Goal: Book appointment/travel/reservation

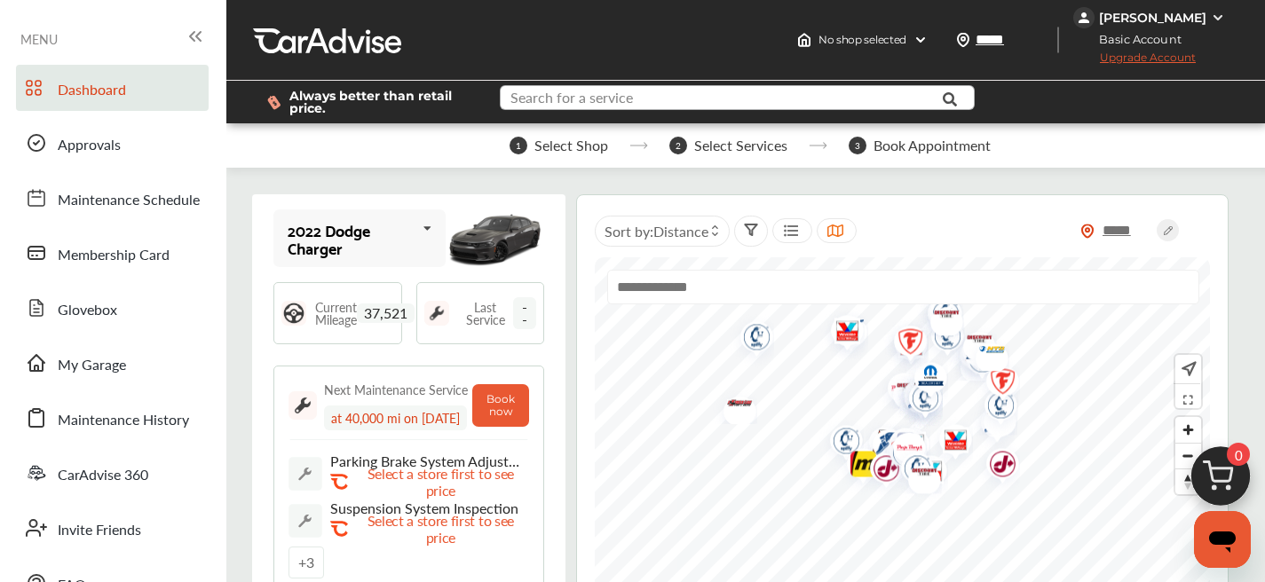
click at [631, 104] on input "text" at bounding box center [725, 100] width 447 height 28
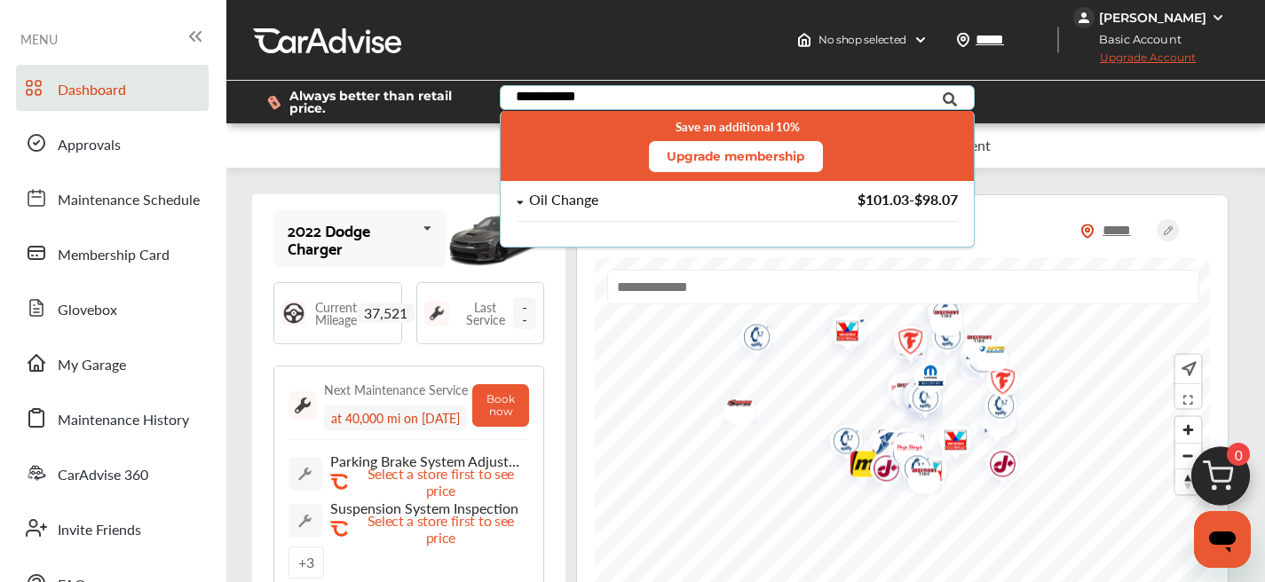
type input "**********"
click at [618, 201] on div "Oil Change" at bounding box center [649, 200] width 265 height 15
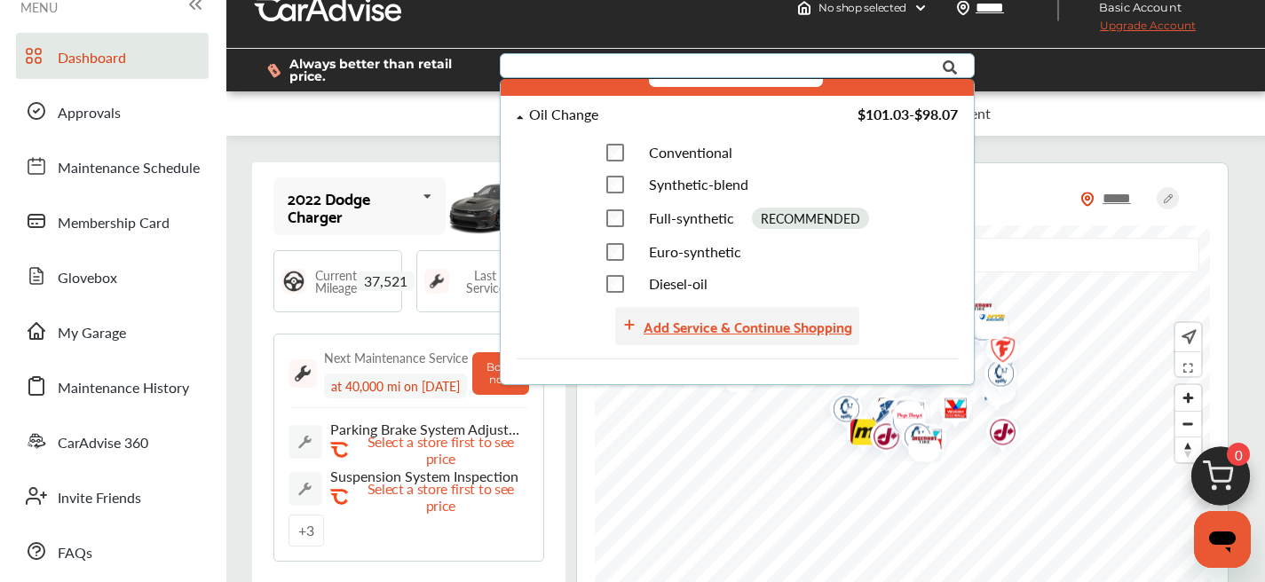
scroll to position [34, 0]
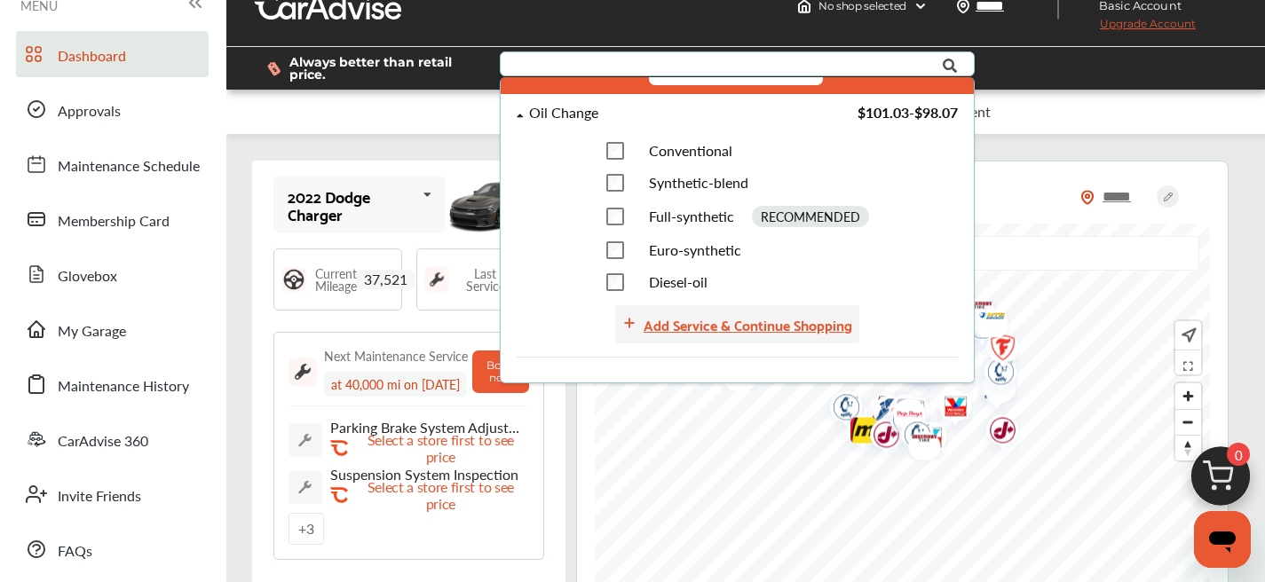
click at [708, 326] on div "Add Service & Continue Shopping" at bounding box center [748, 324] width 209 height 24
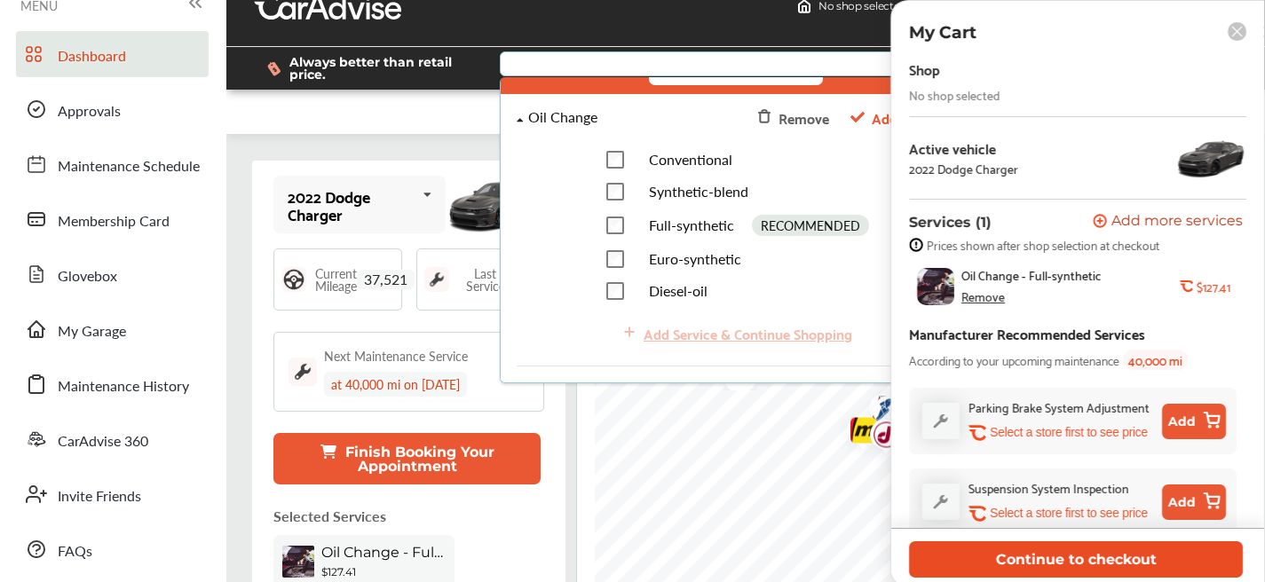
click at [1127, 558] on button "Continue to checkout" at bounding box center [1076, 560] width 334 height 36
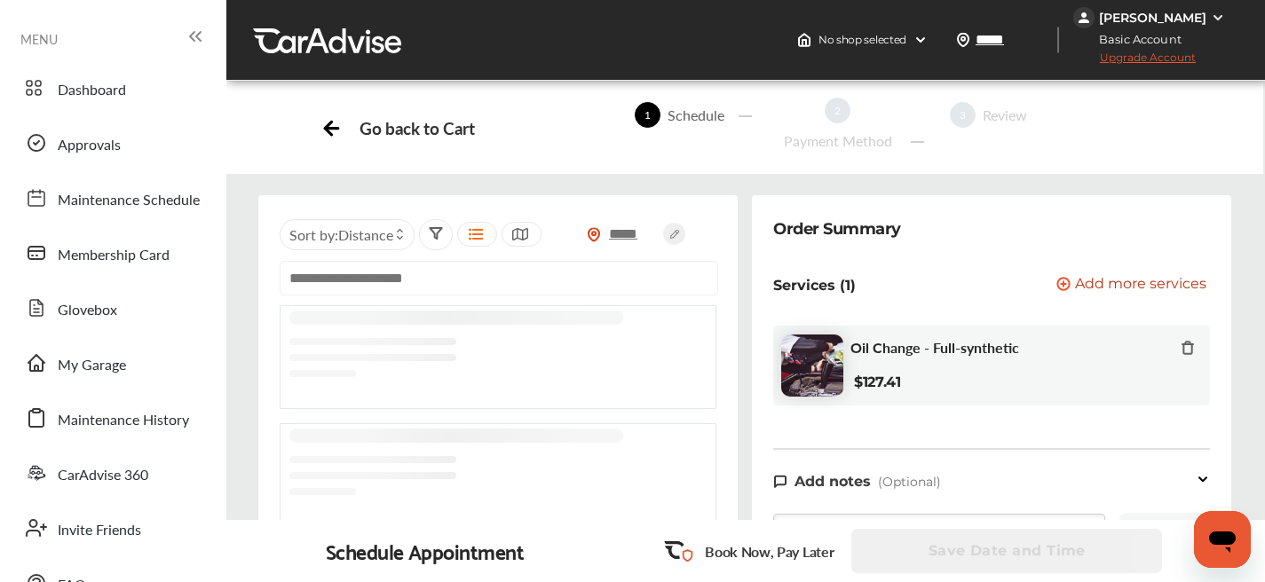
click at [475, 234] on icon at bounding box center [475, 234] width 17 height 14
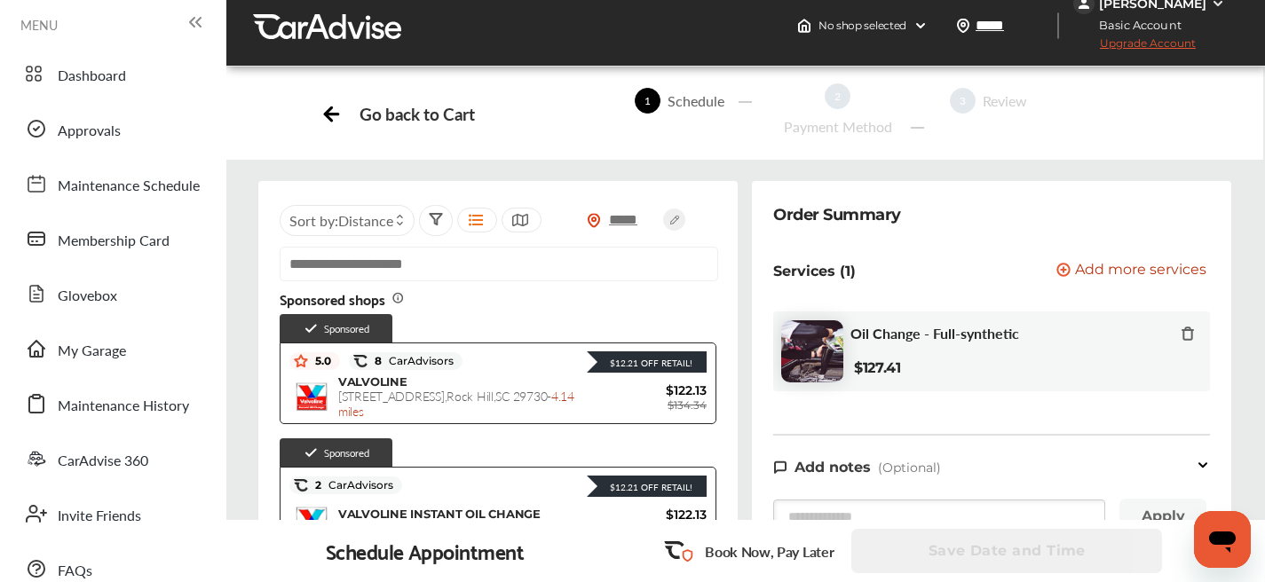
scroll to position [18, 0]
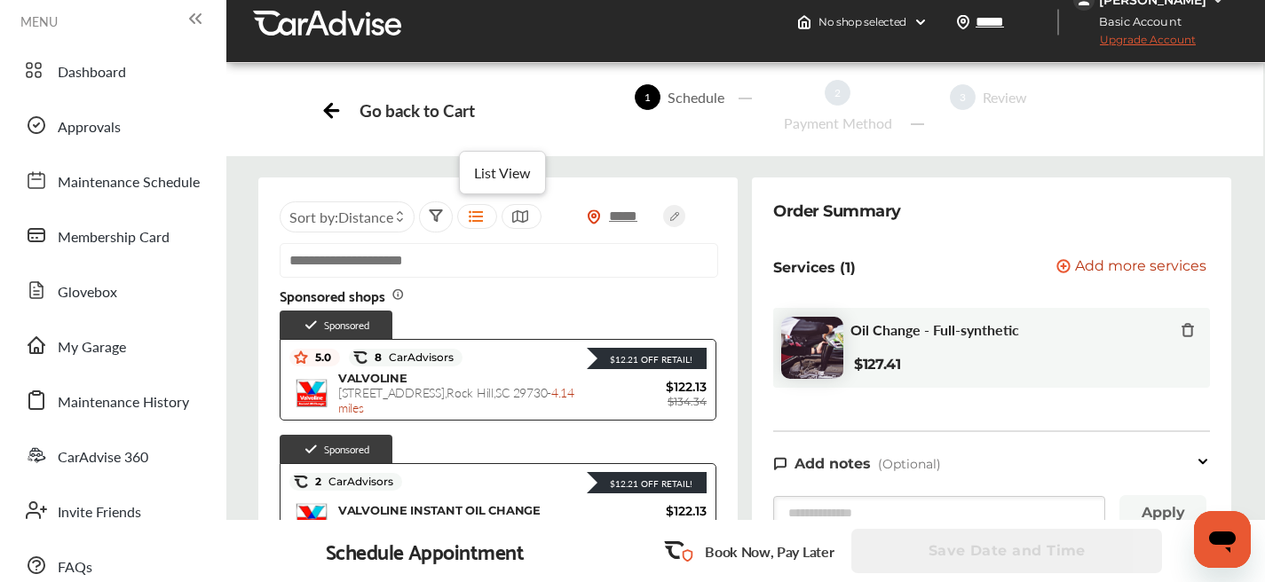
click at [481, 217] on icon at bounding box center [475, 217] width 17 height 14
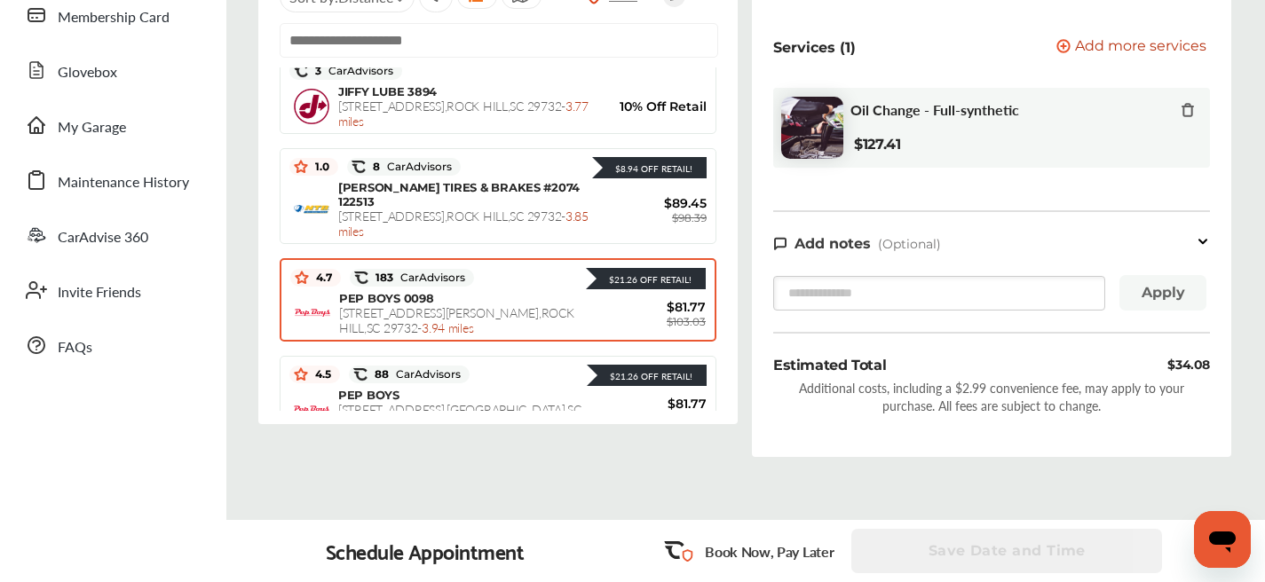
scroll to position [838, 0]
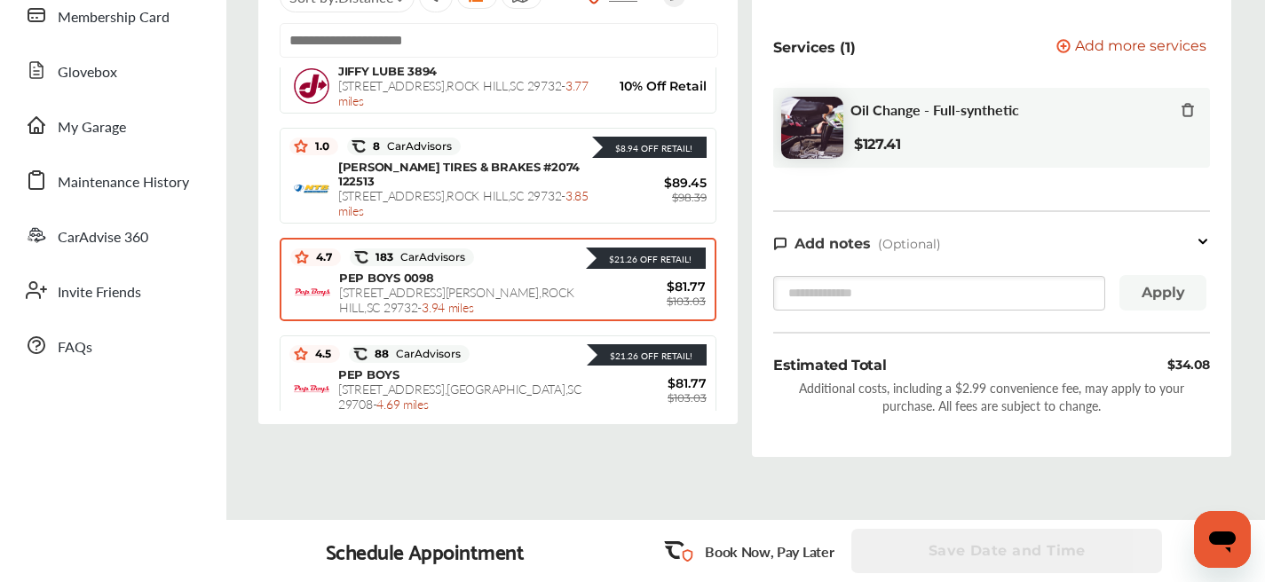
click at [432, 286] on span "[STREET_ADDRESS][PERSON_NAME] - 3.94 miles" at bounding box center [456, 299] width 235 height 33
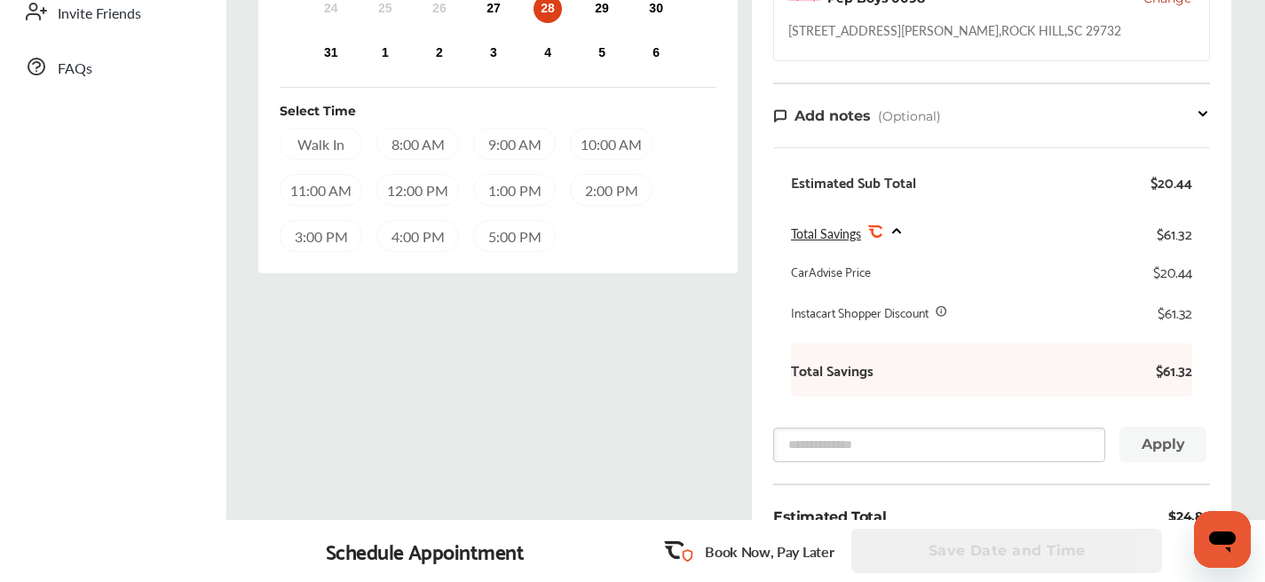
scroll to position [503, 0]
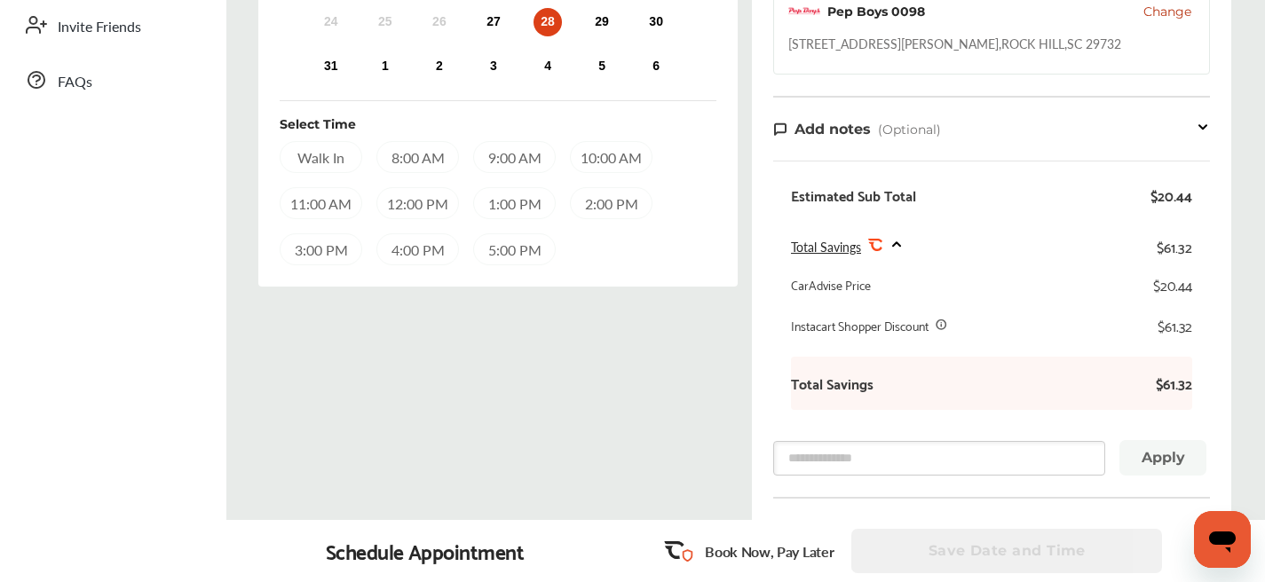
click at [311, 155] on div "Walk In" at bounding box center [321, 157] width 83 height 32
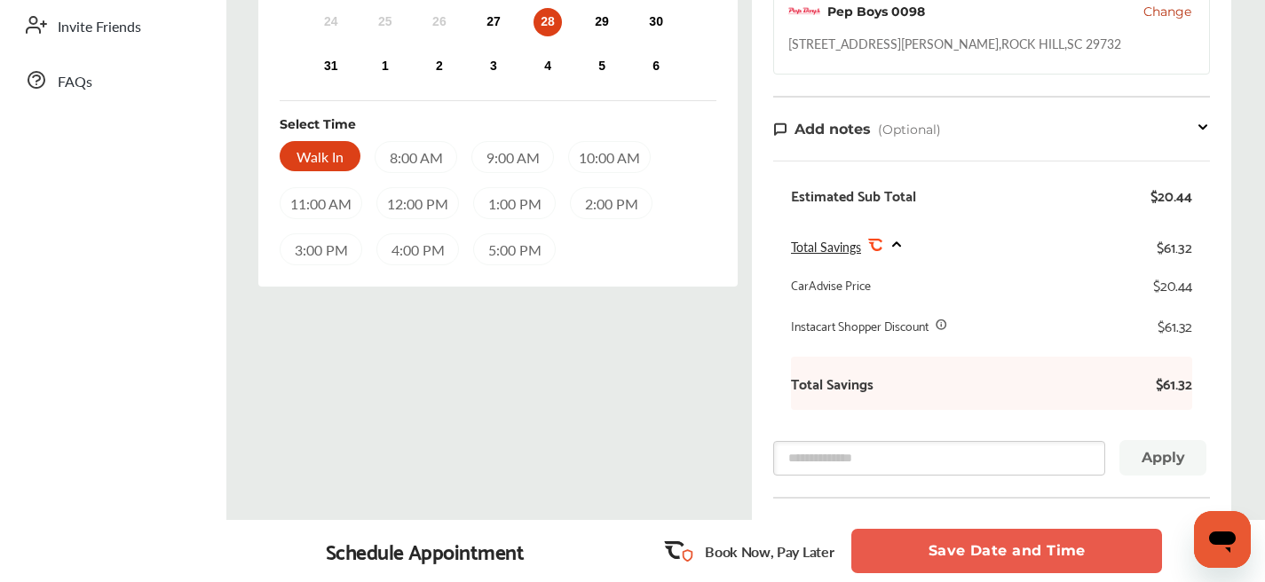
click at [991, 558] on button "Save Date and Time" at bounding box center [1006, 551] width 311 height 44
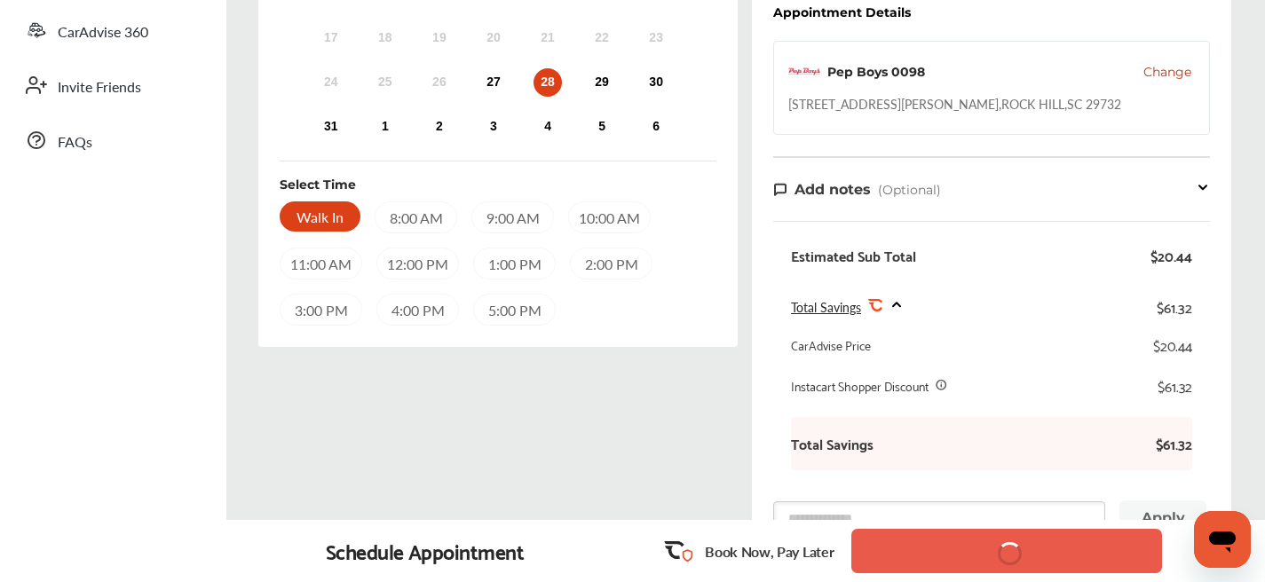
scroll to position [320, 0]
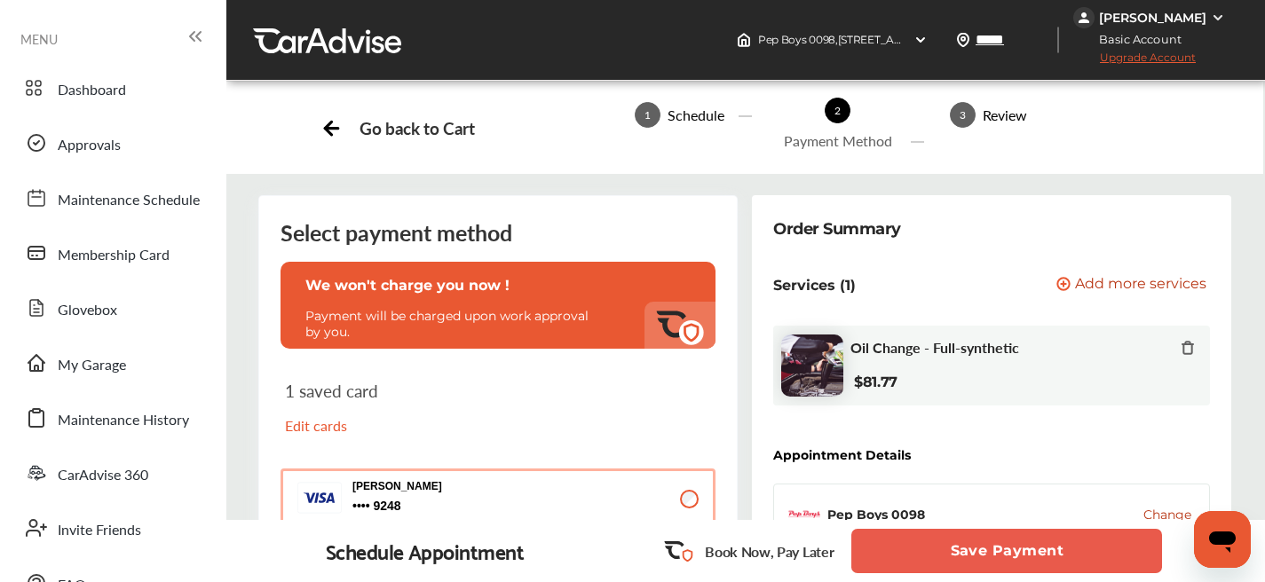
click at [978, 554] on button "Save Payment" at bounding box center [1006, 551] width 311 height 44
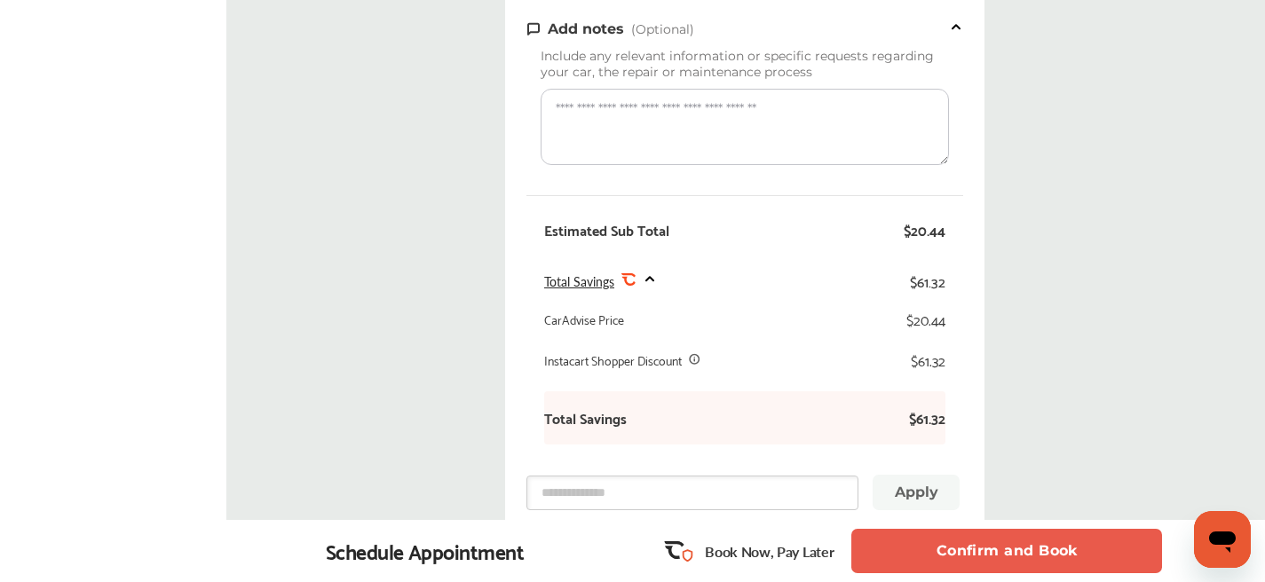
scroll to position [640, 0]
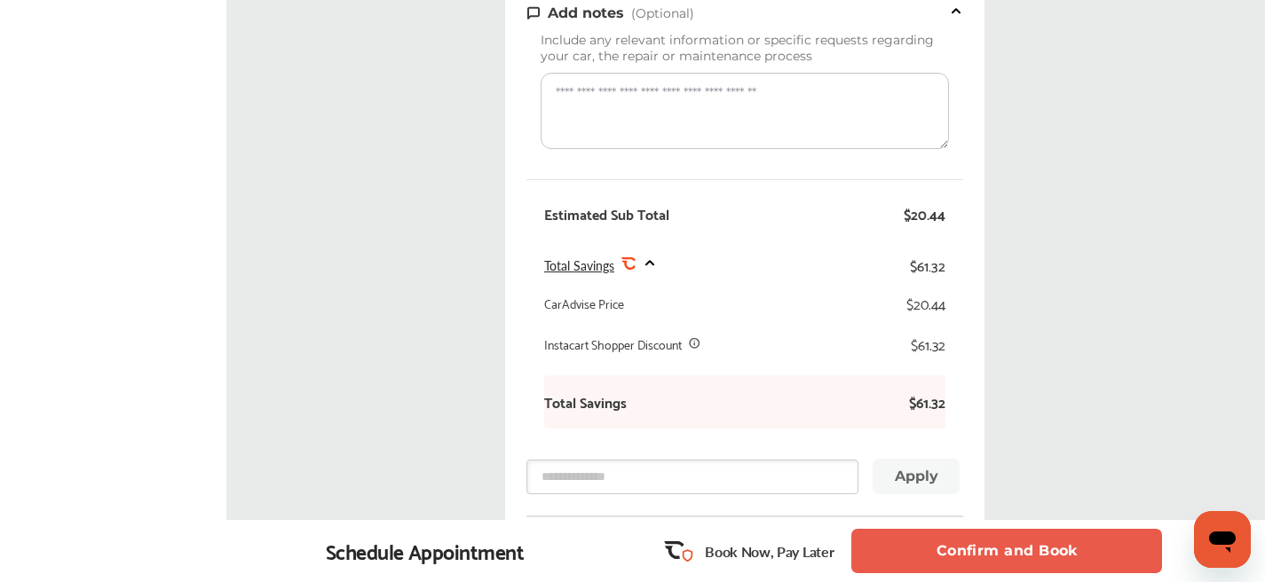
click at [1004, 556] on button "Confirm and Book" at bounding box center [1006, 551] width 311 height 44
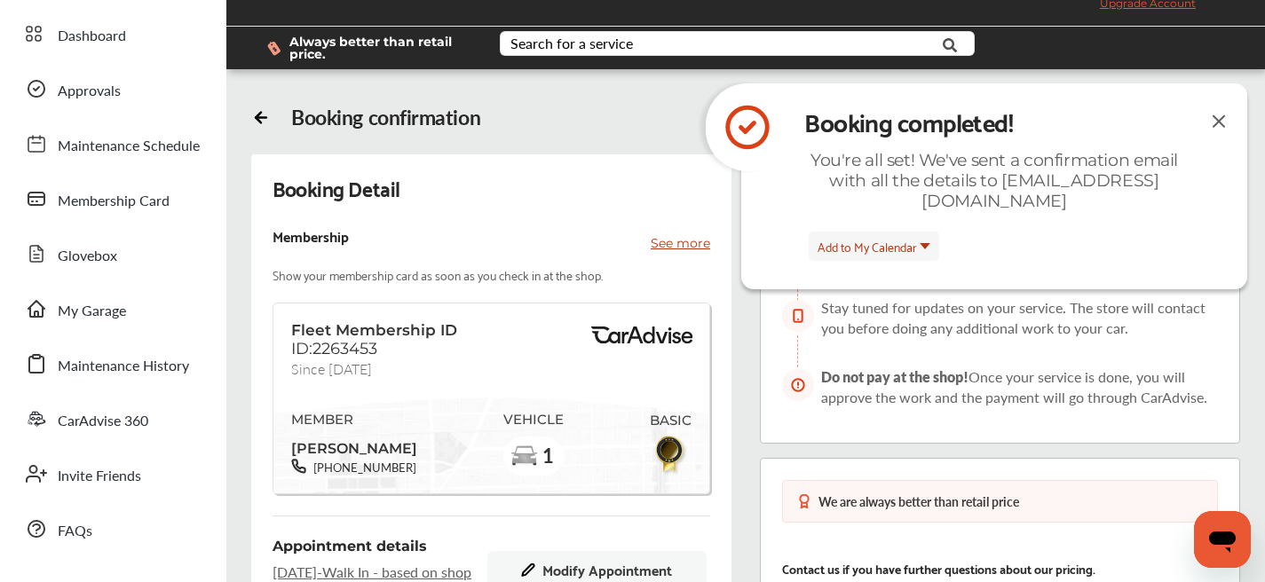
scroll to position [640, 0]
